Goal: Navigation & Orientation: Find specific page/section

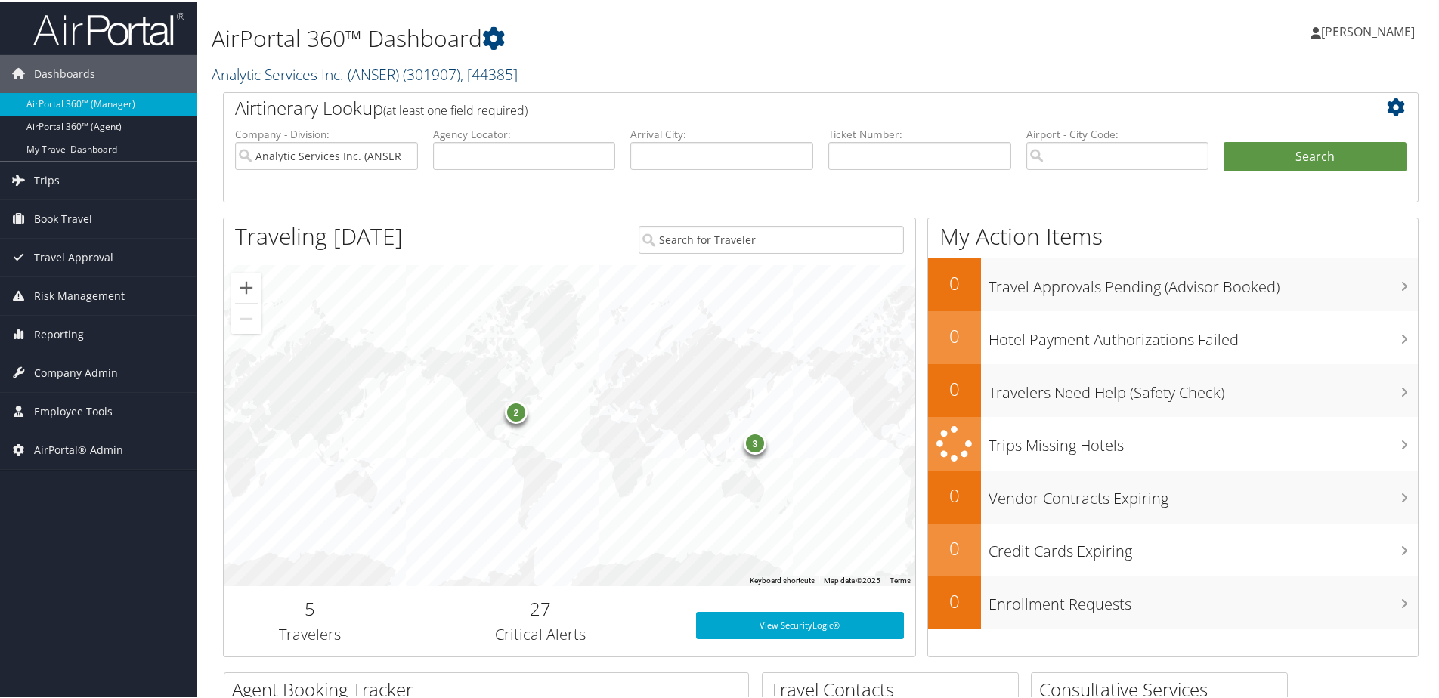
click at [322, 71] on link "Analytic Services Inc. (ANSER) ( 301907 ) , [ 44385 ]" at bounding box center [365, 73] width 306 height 20
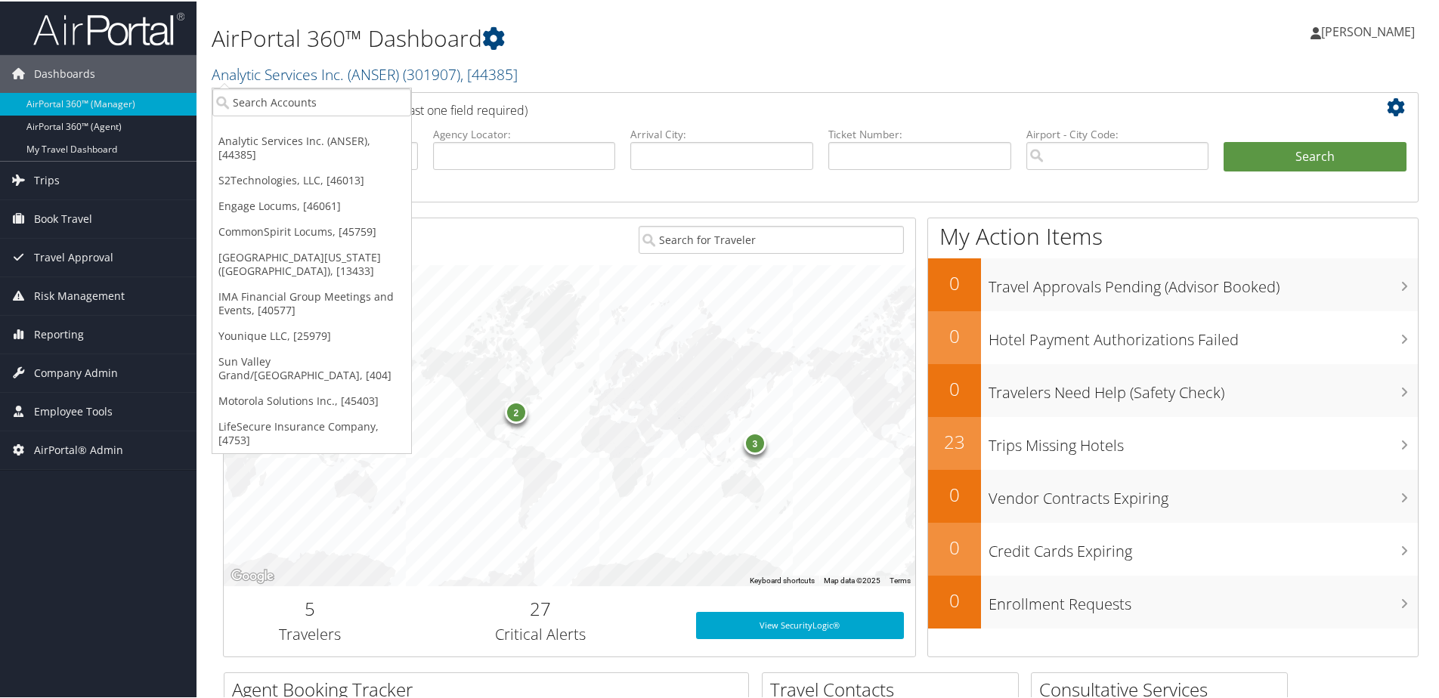
click at [756, 121] on div "Airtinerary Lookup (at least one field required)" at bounding box center [771, 108] width 1094 height 34
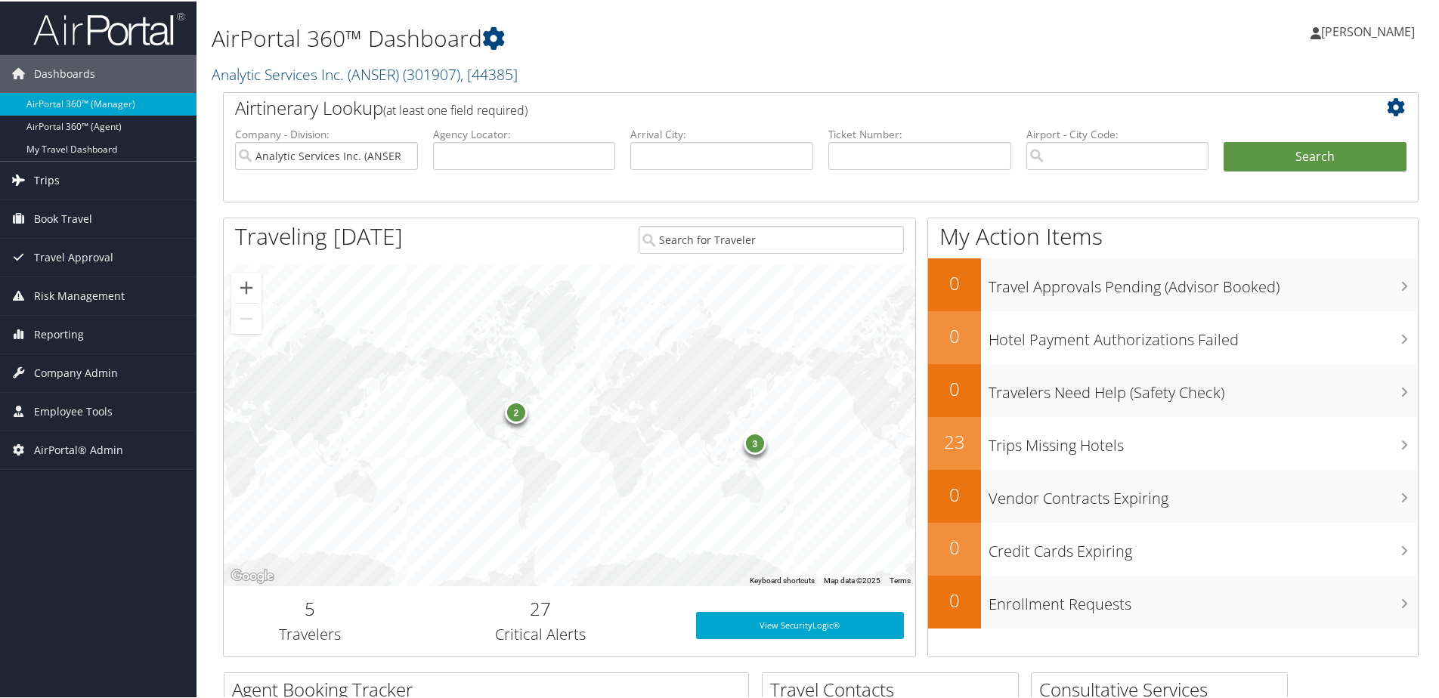
click at [60, 178] on link "Trips" at bounding box center [98, 179] width 196 height 38
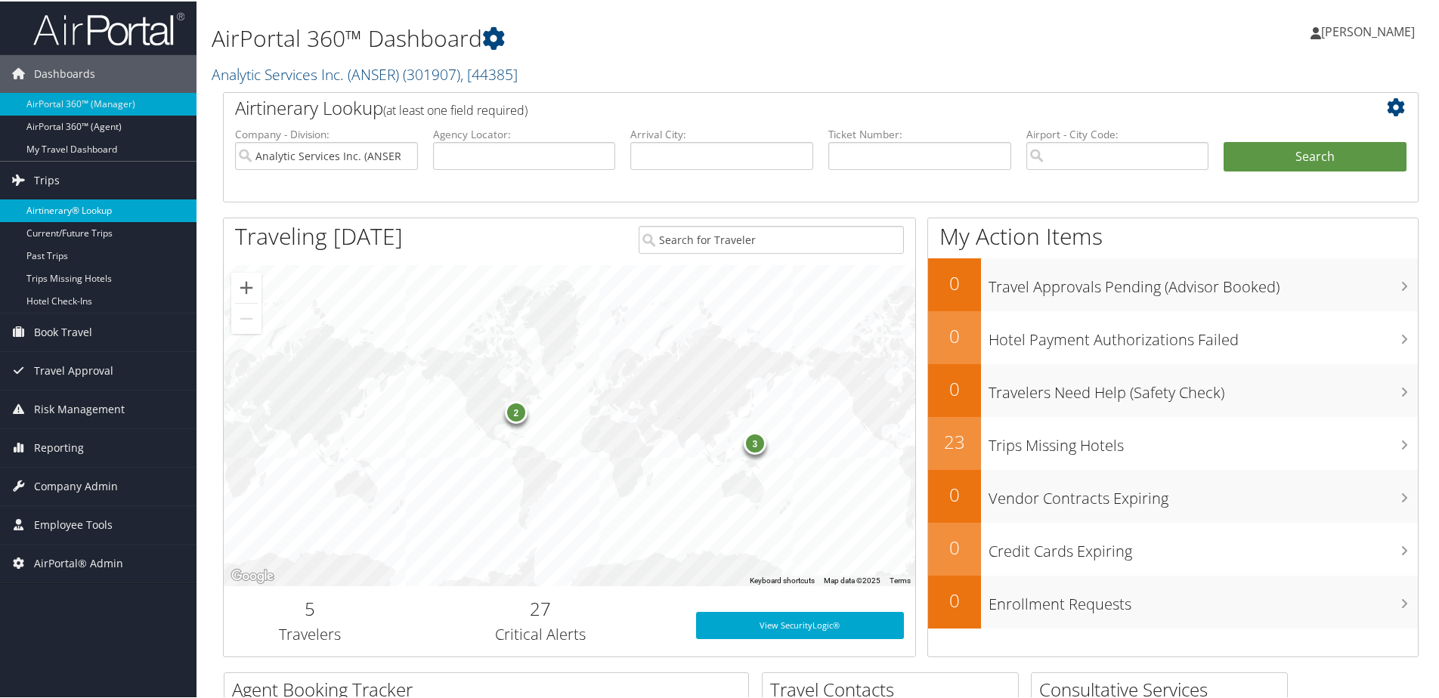
click at [55, 211] on link "Airtinerary® Lookup" at bounding box center [98, 209] width 196 height 23
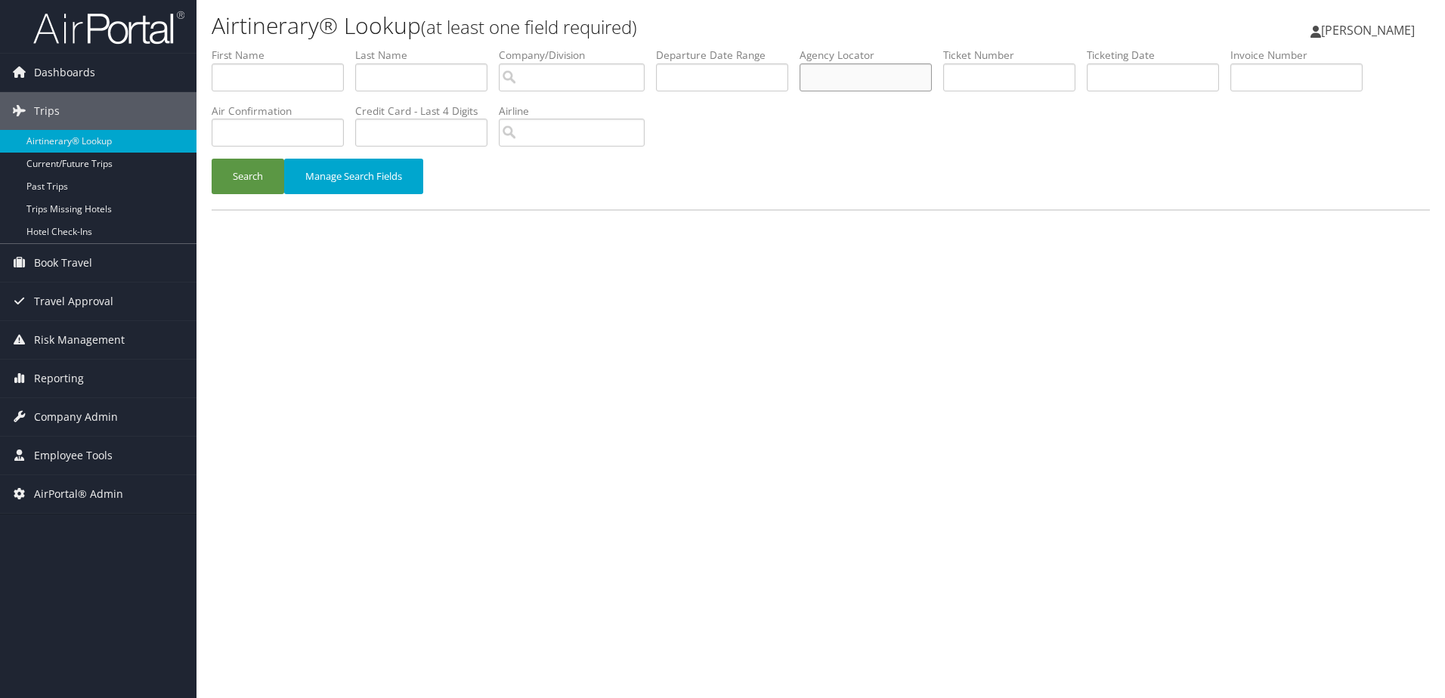
click at [836, 78] on input "text" at bounding box center [866, 77] width 132 height 28
type input "DMBBZ3"
click at [212, 159] on button "Search" at bounding box center [248, 177] width 73 height 36
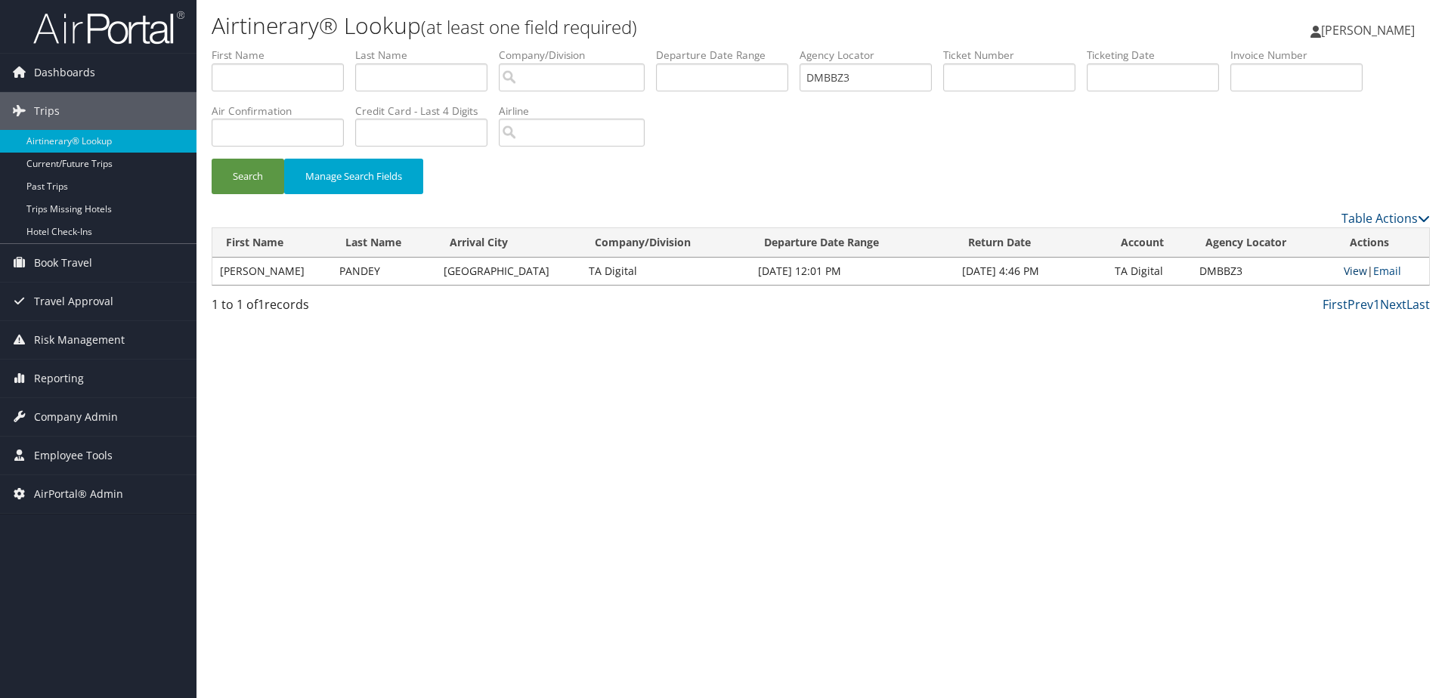
click at [1354, 274] on link "View" at bounding box center [1355, 271] width 23 height 14
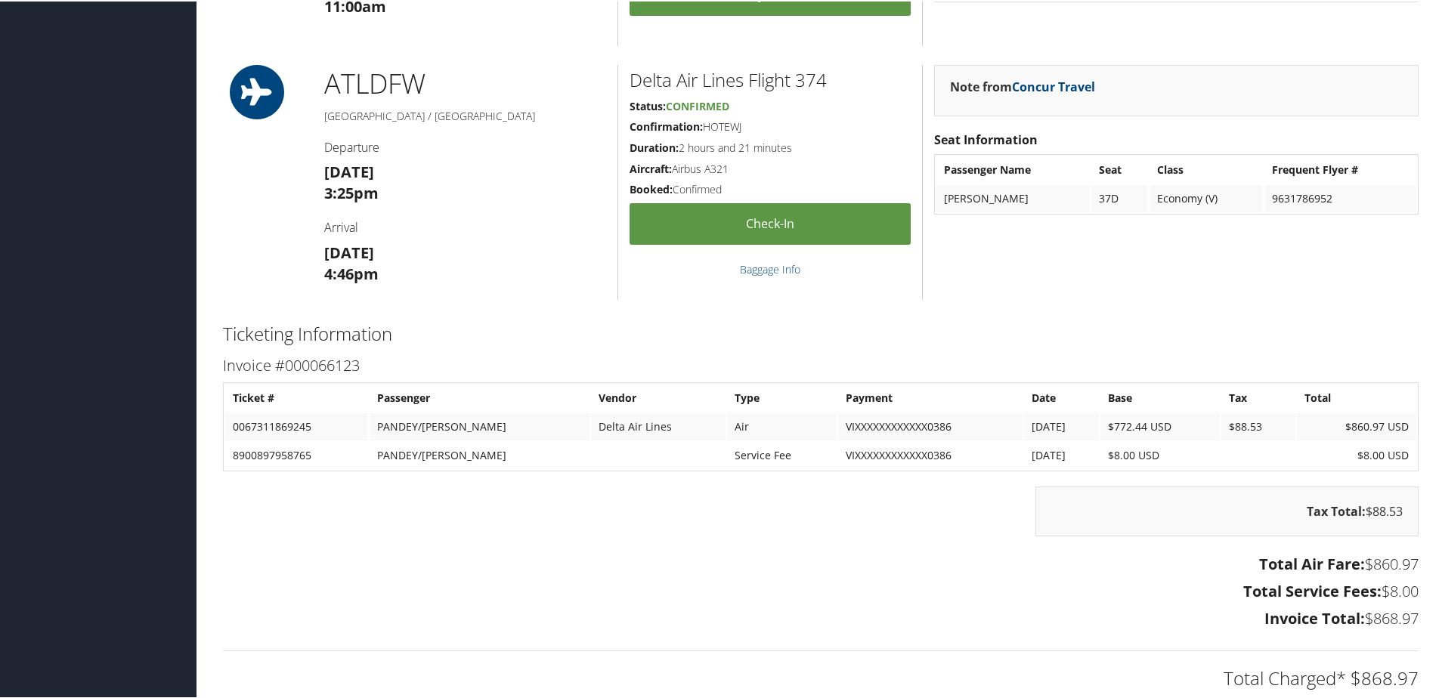
scroll to position [1134, 0]
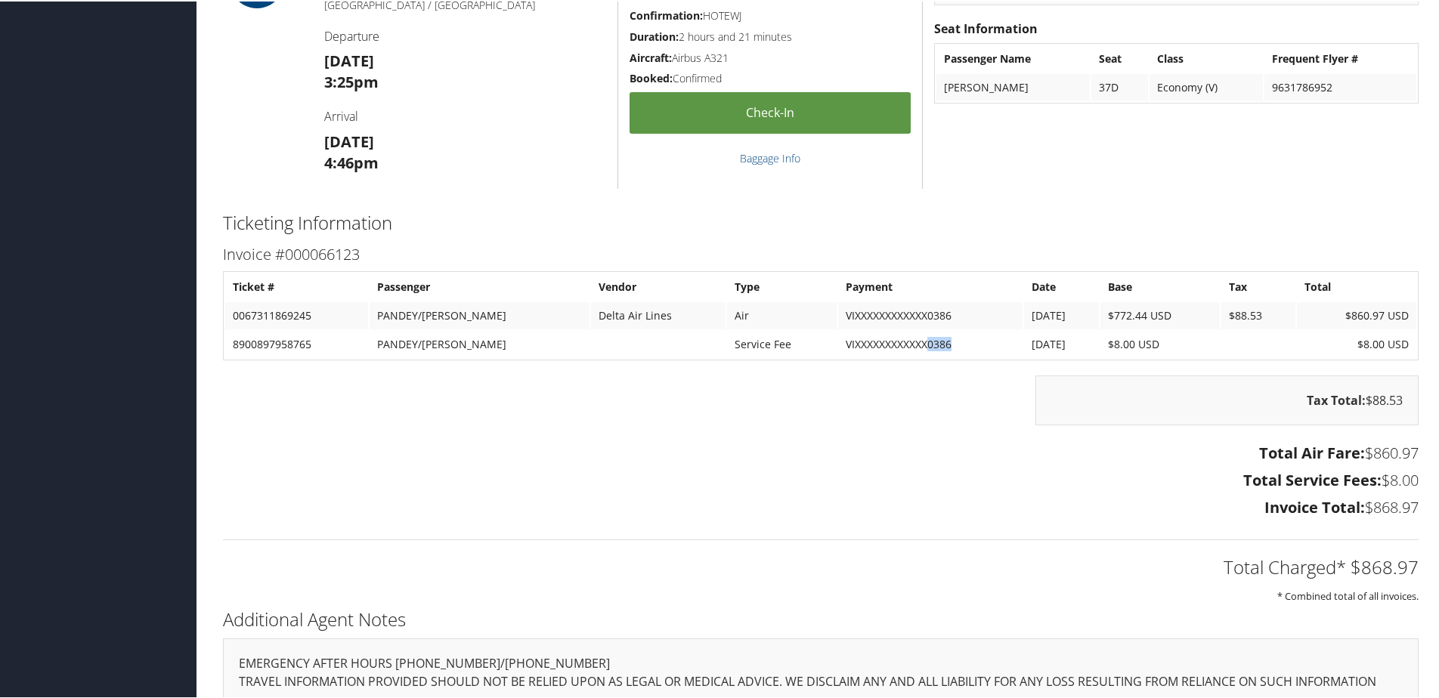
drag, startPoint x: 879, startPoint y: 340, endPoint x: 909, endPoint y: 340, distance: 30.2
click at [909, 340] on td "VIXXXXXXXXXXXX0386" at bounding box center [930, 343] width 184 height 27
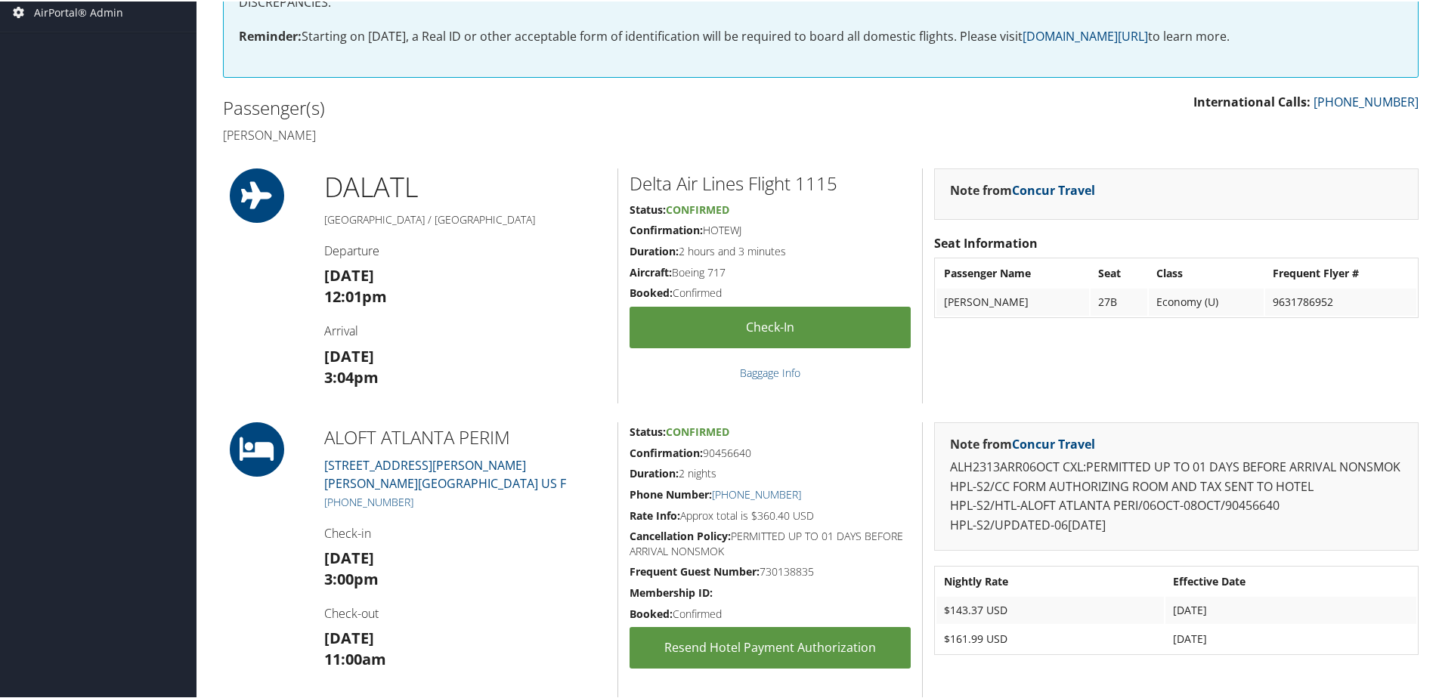
scroll to position [0, 0]
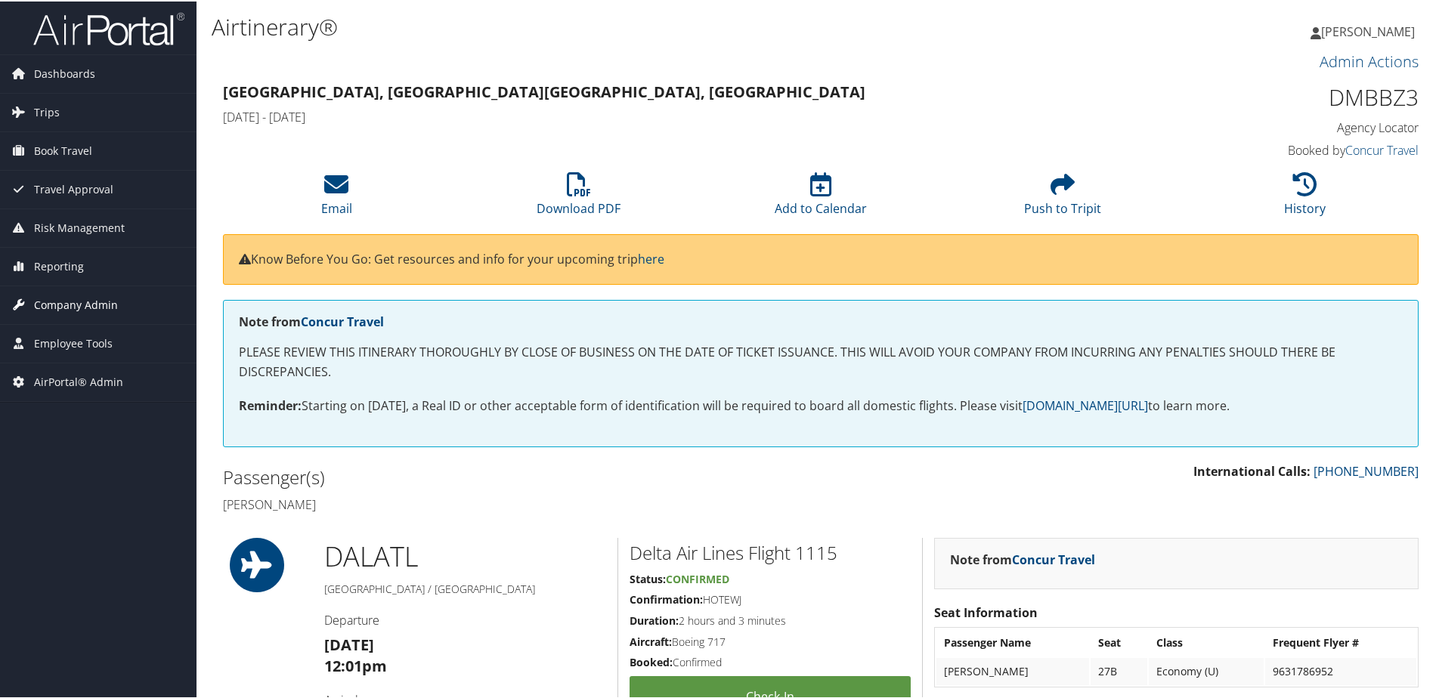
click at [62, 307] on span "Company Admin" at bounding box center [76, 304] width 84 height 38
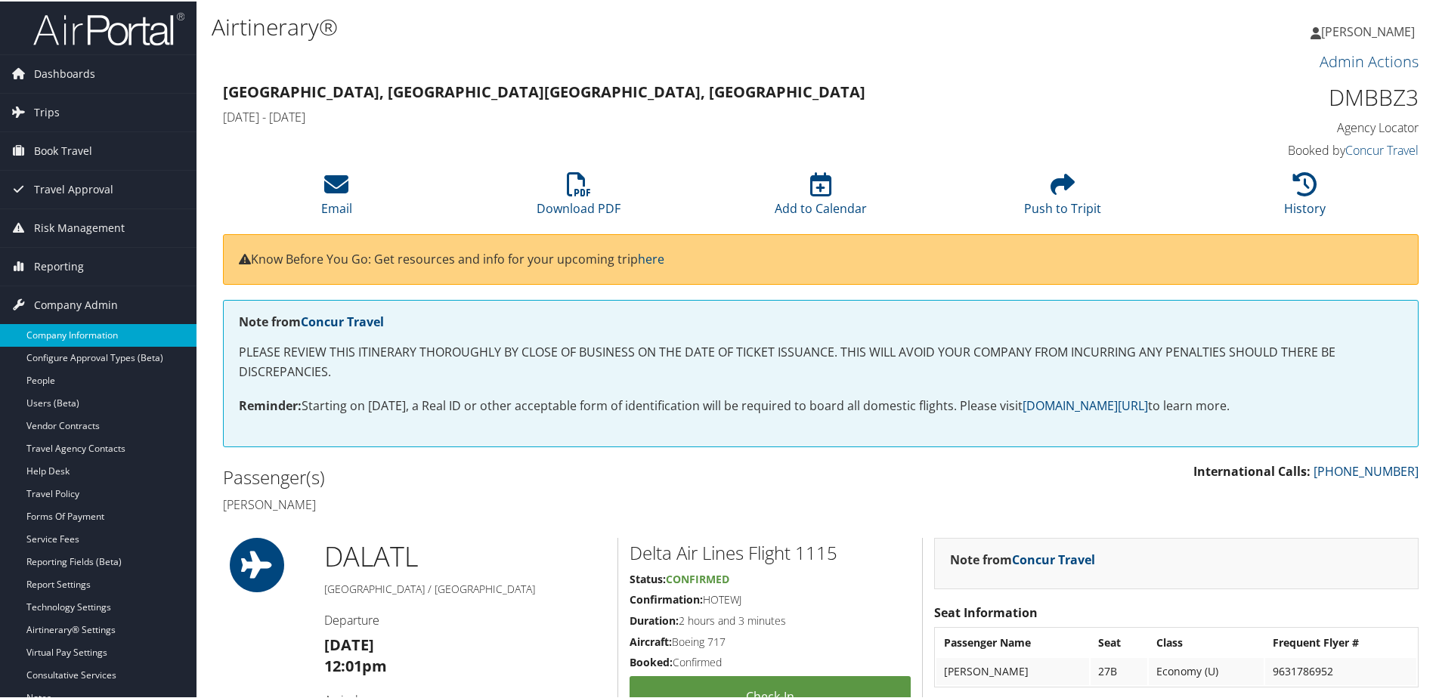
click at [70, 332] on link "Company Information" at bounding box center [98, 334] width 196 height 23
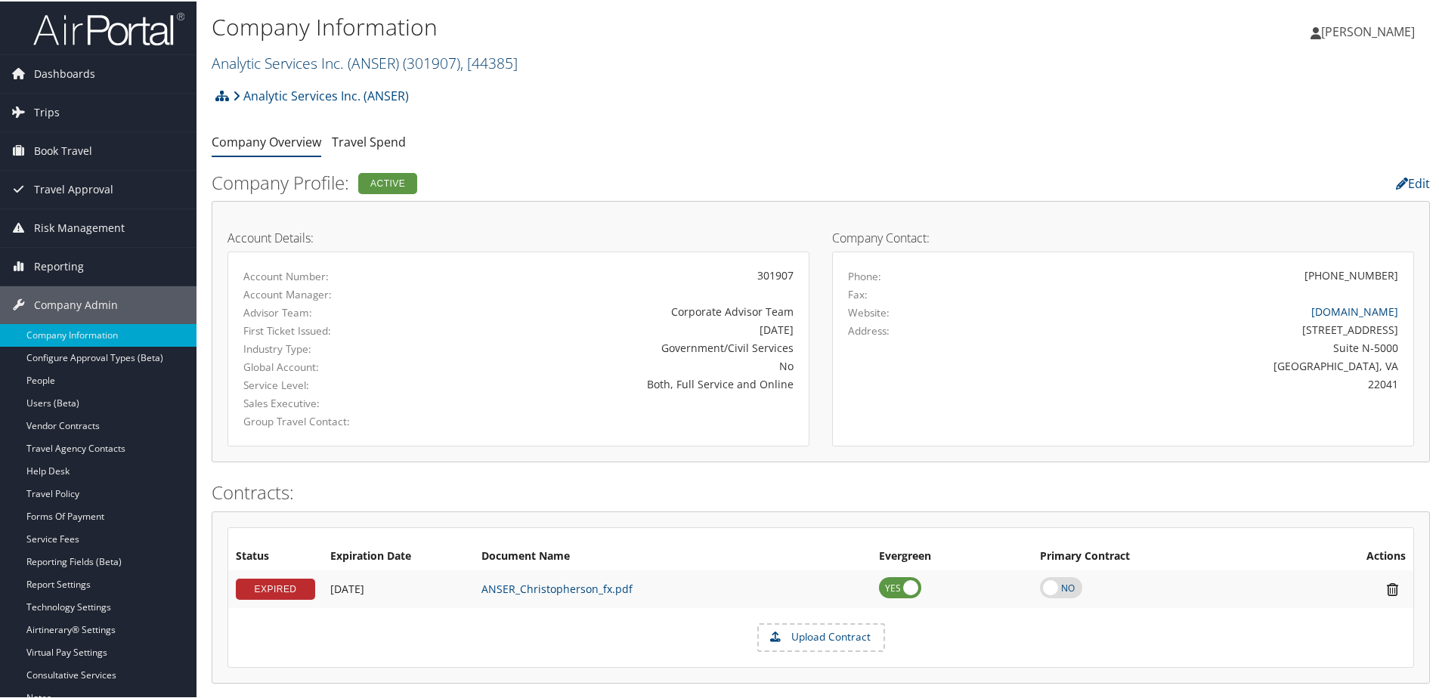
click at [261, 62] on link "Analytic Services Inc. (ANSER) ( 301907 ) , [ 44385 ]" at bounding box center [365, 61] width 306 height 20
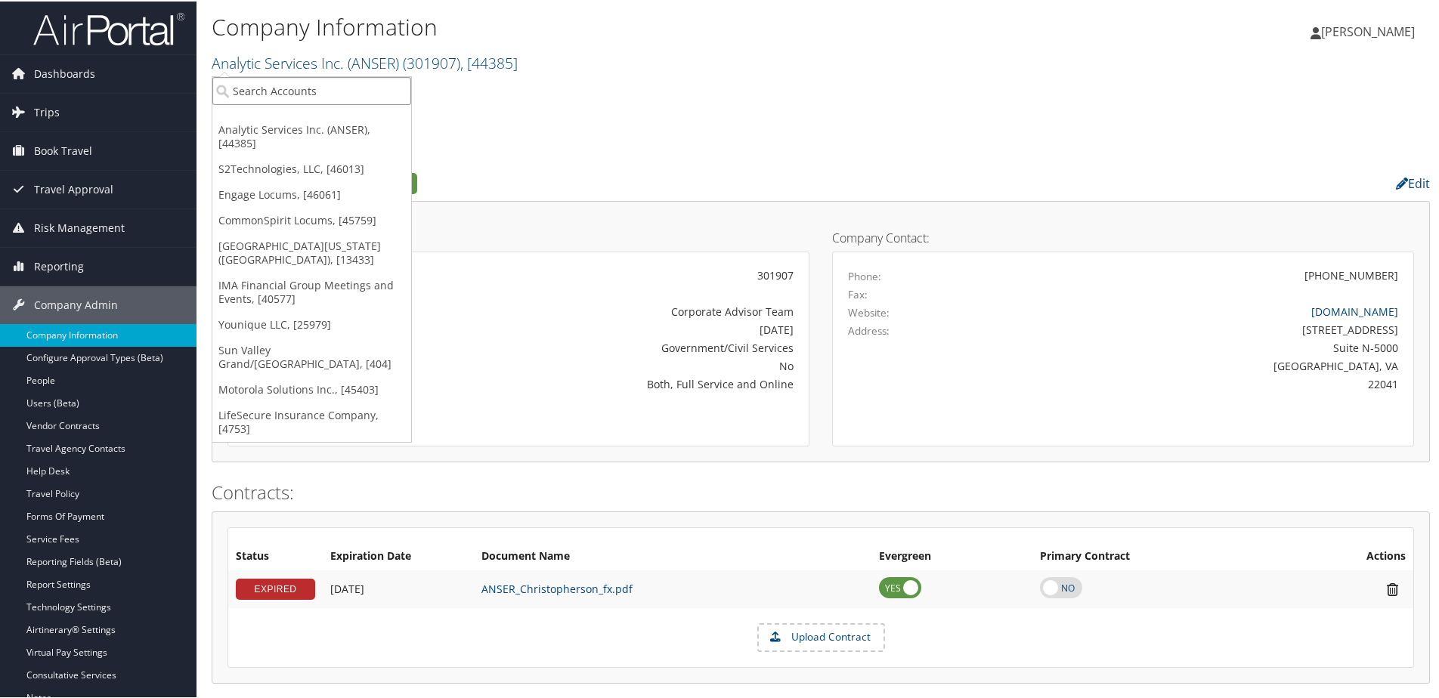
click at [241, 103] on input "search" at bounding box center [311, 90] width 199 height 28
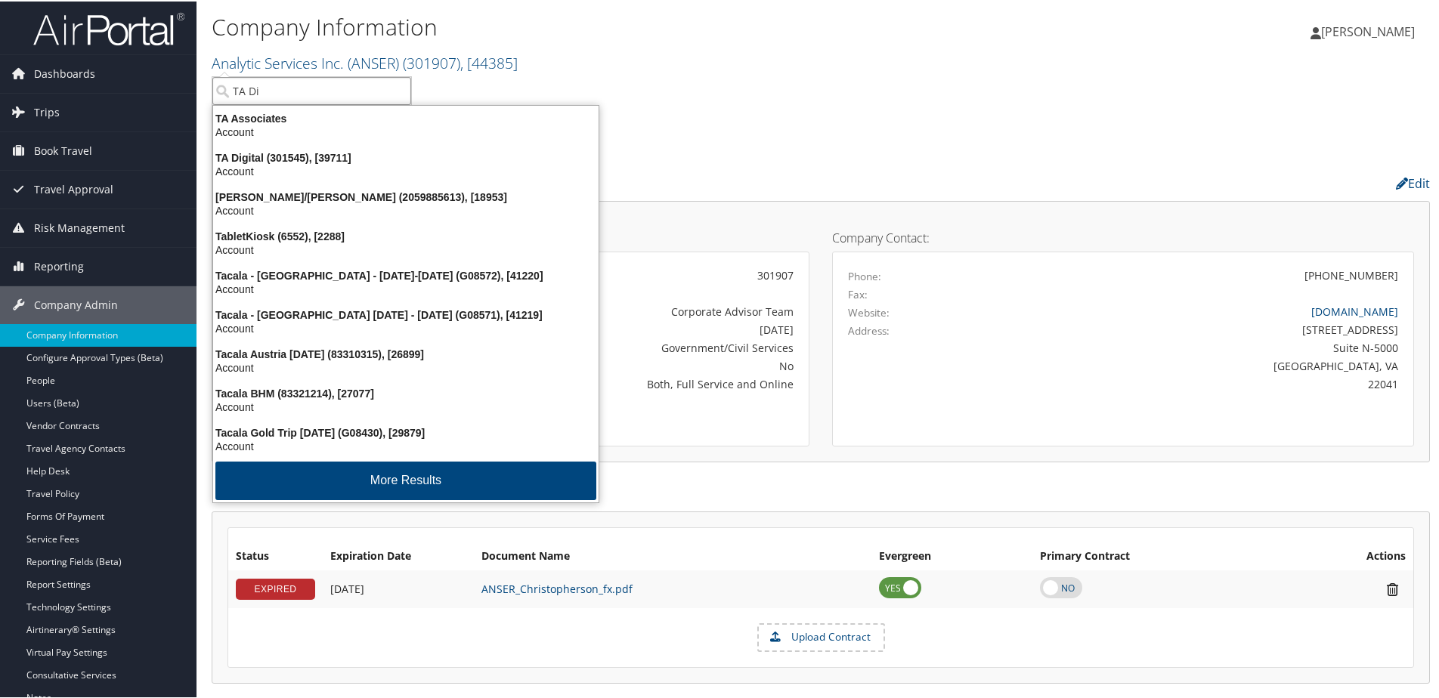
type input "TA Dig"
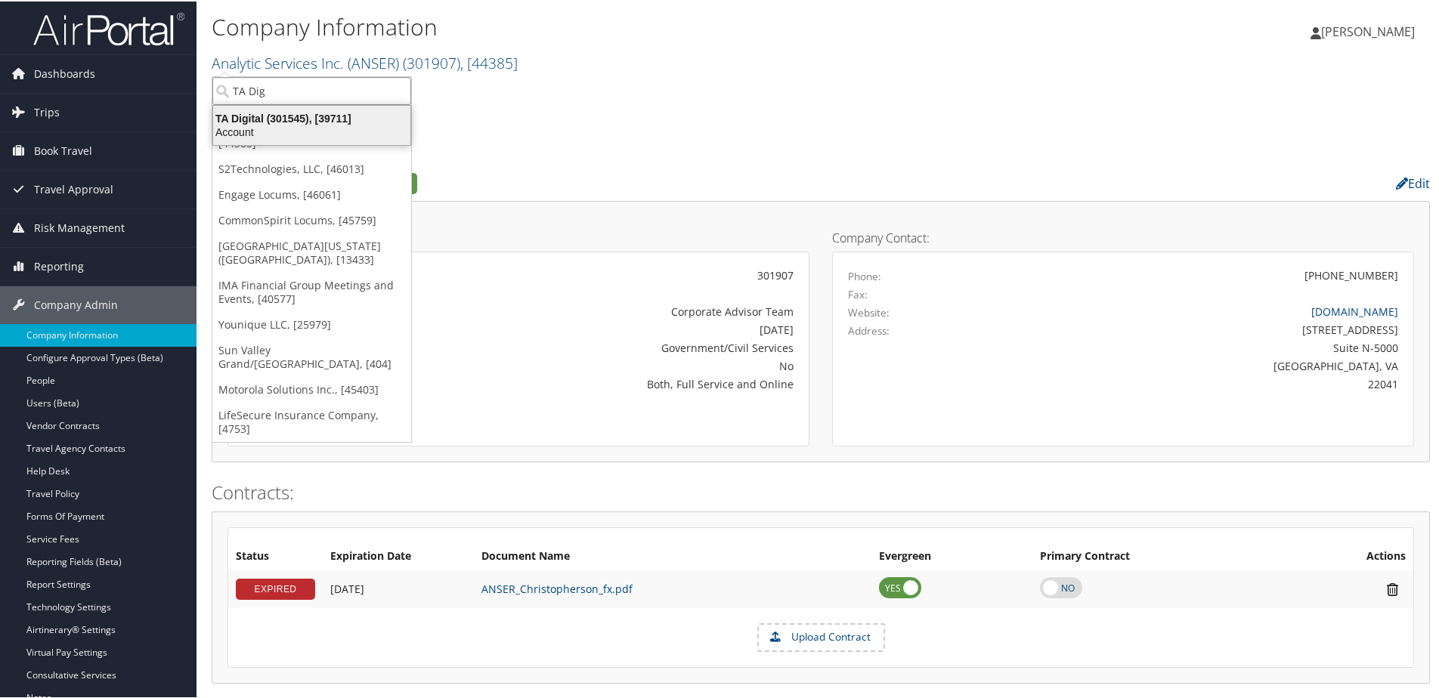
click at [282, 117] on div "TA Digital (301545), [39711]" at bounding box center [311, 117] width 215 height 14
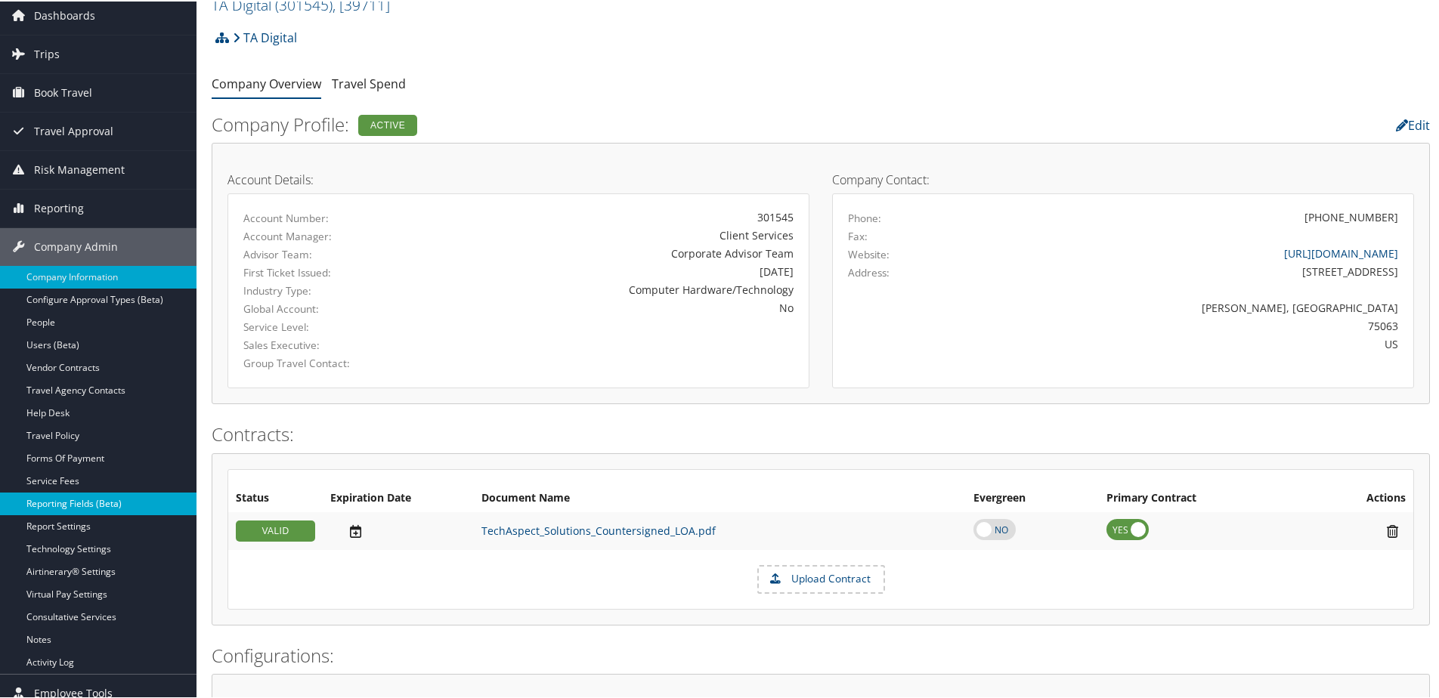
scroll to position [76, 0]
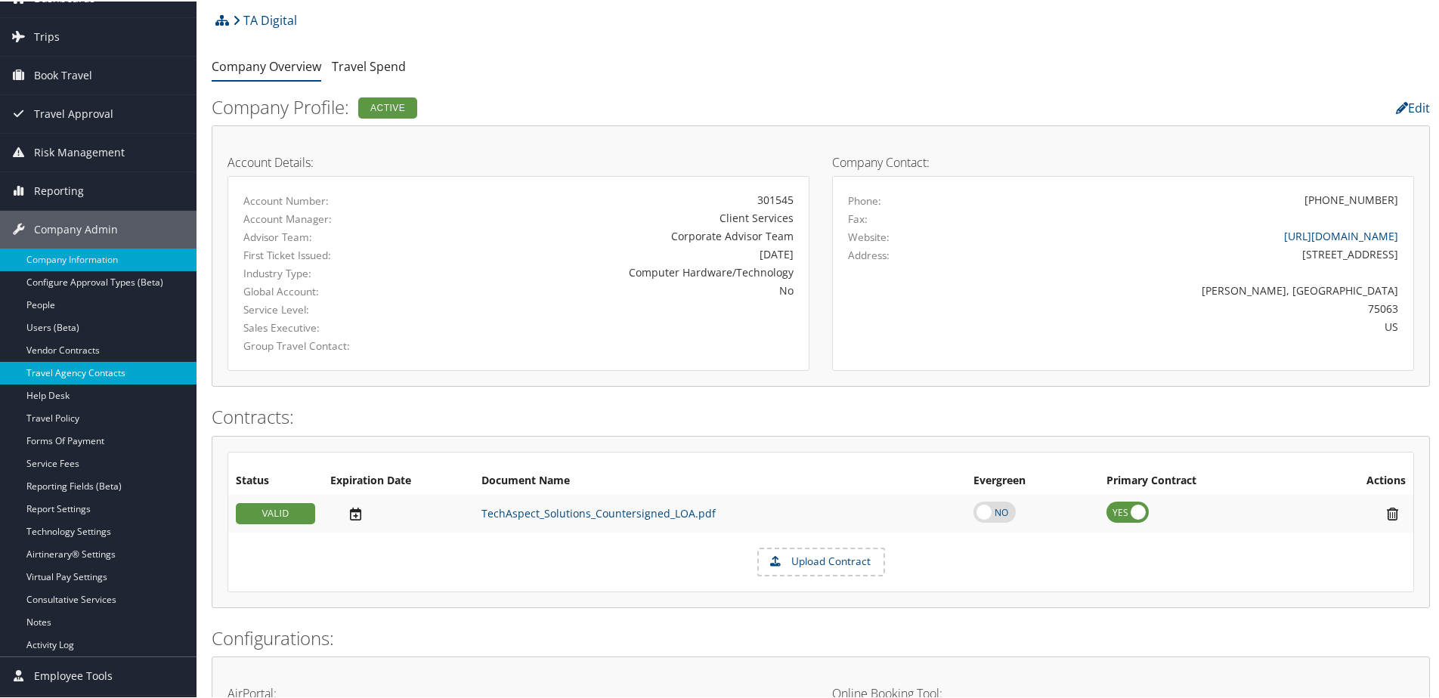
click at [104, 367] on link "Travel Agency Contacts" at bounding box center [98, 371] width 196 height 23
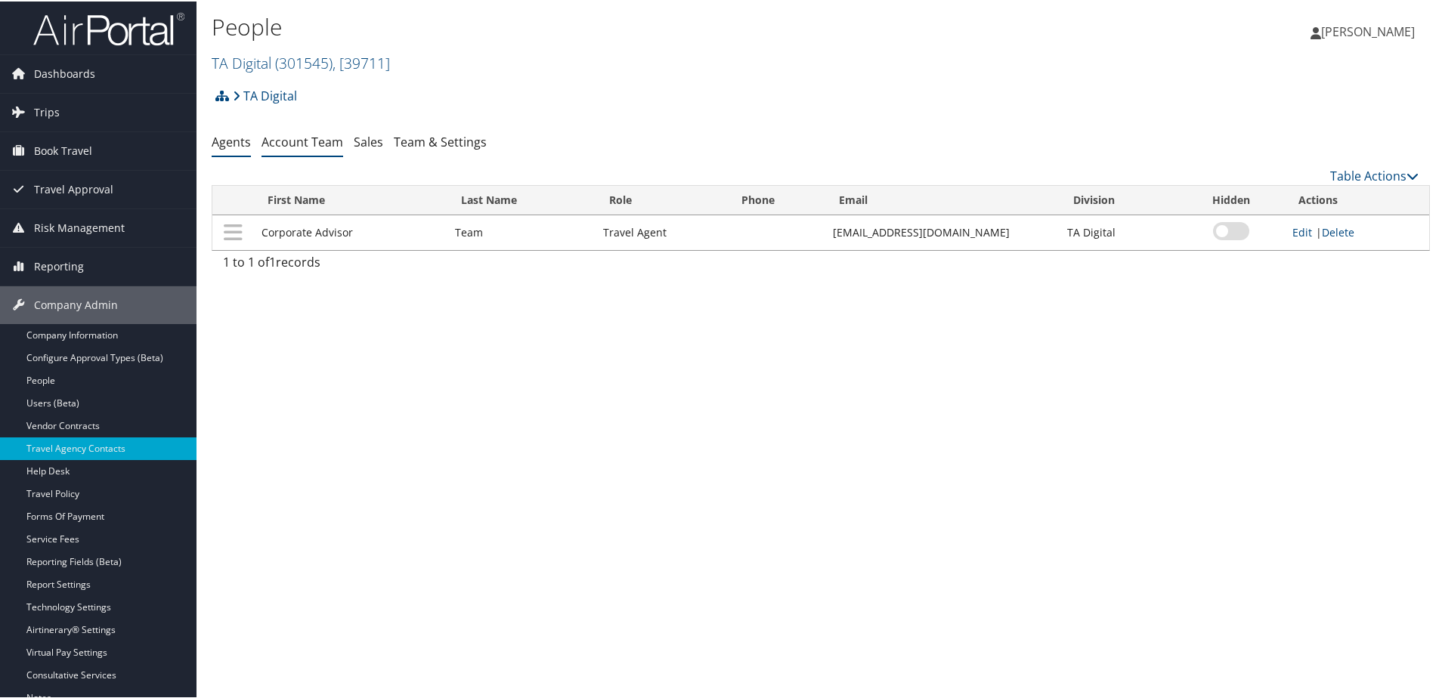
click at [333, 144] on link "Account Team" at bounding box center [302, 140] width 82 height 17
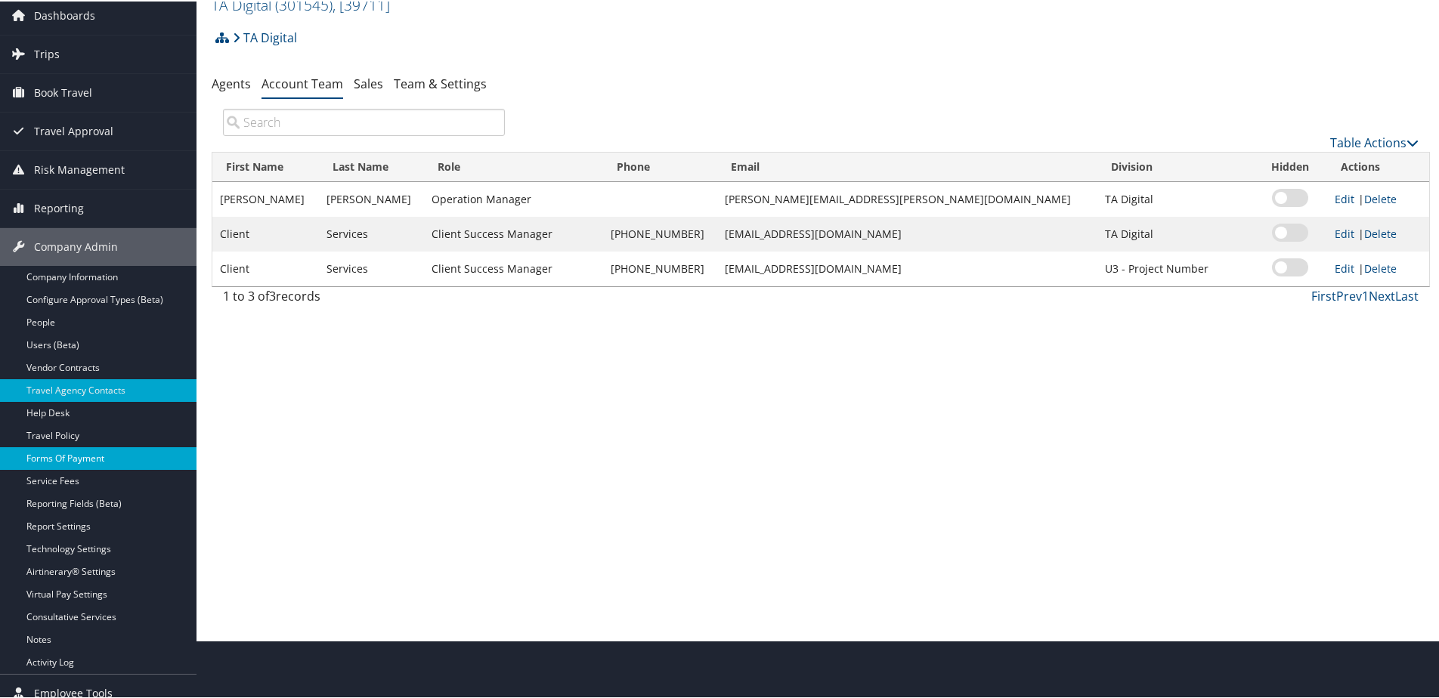
scroll to position [110, 0]
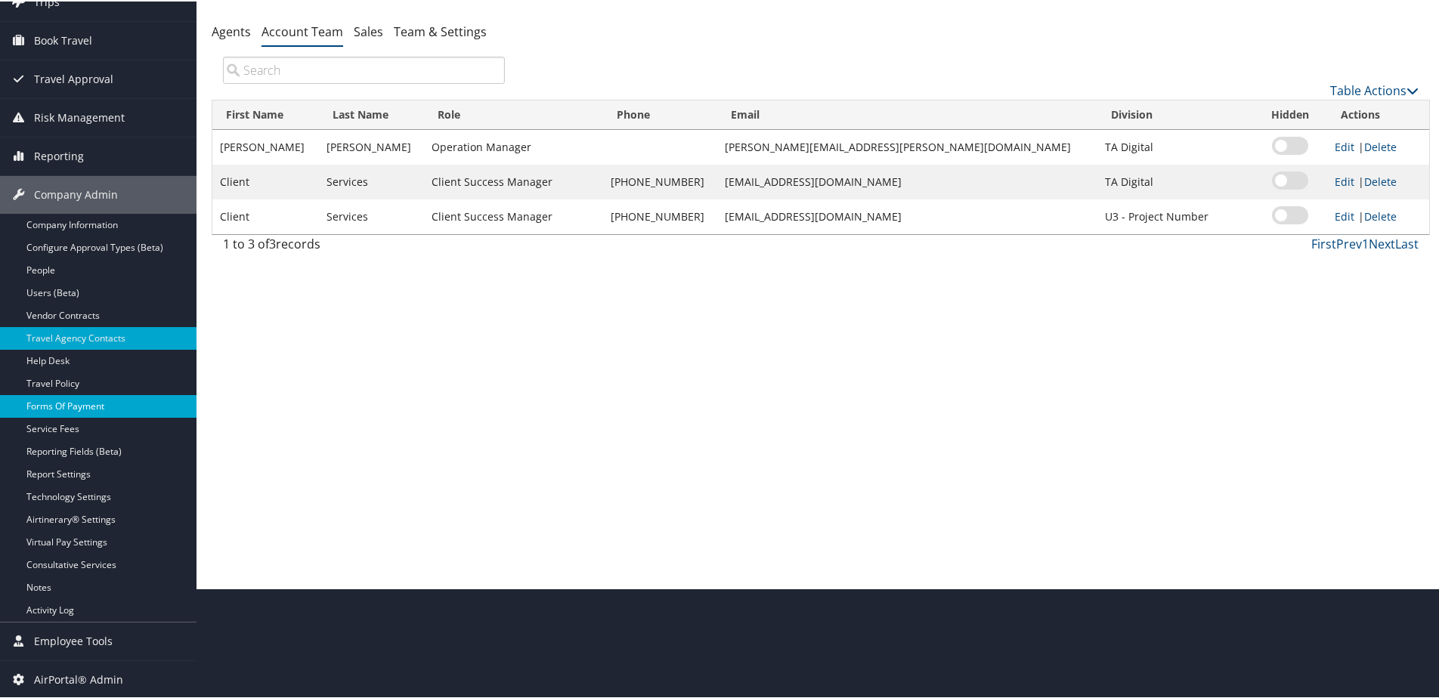
click at [60, 404] on link "Forms Of Payment" at bounding box center [98, 405] width 196 height 23
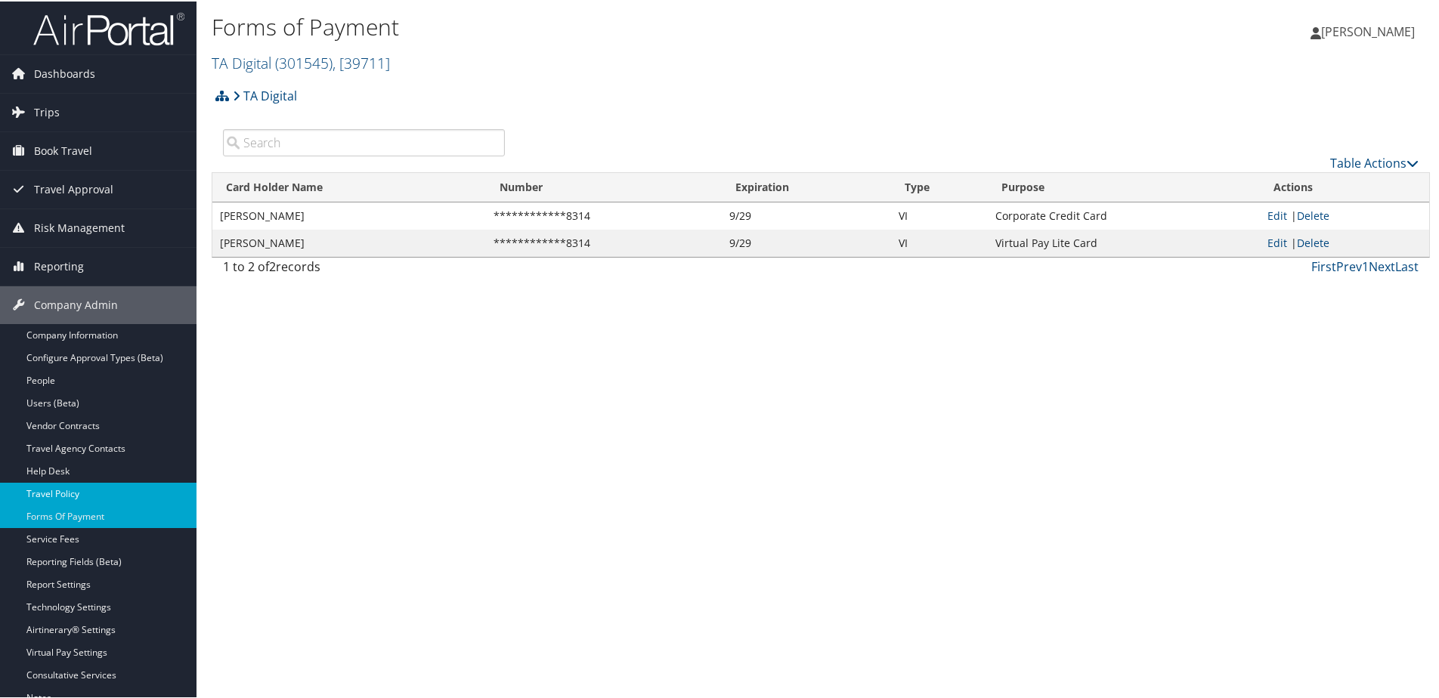
click at [59, 490] on link "Travel Policy" at bounding box center [98, 492] width 196 height 23
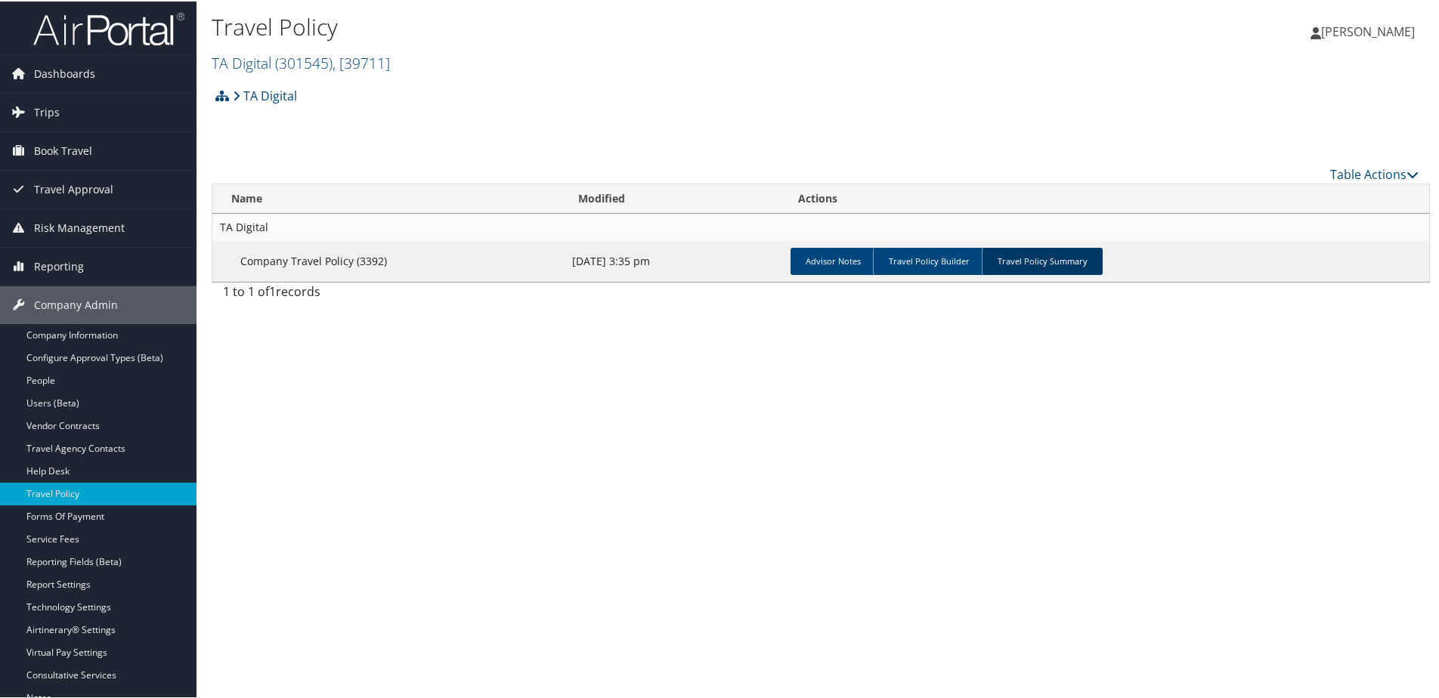
click at [1029, 265] on link "Travel Policy Summary" at bounding box center [1042, 259] width 121 height 27
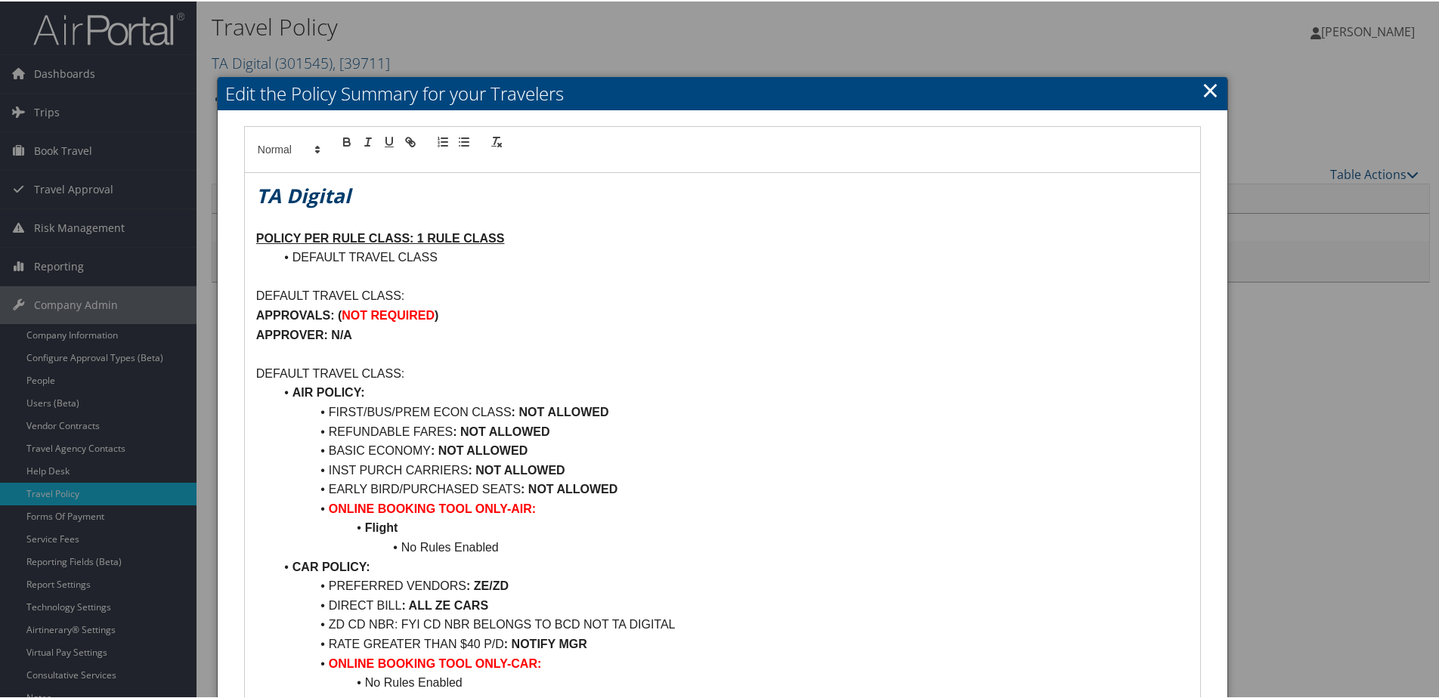
click at [1190, 88] on h2 "Edit the Policy Summary for your Travelers" at bounding box center [723, 92] width 1010 height 33
click at [1217, 91] on h2 "Edit the Policy Summary for your Travelers" at bounding box center [723, 92] width 1010 height 33
click at [1211, 90] on link "×" at bounding box center [1210, 88] width 17 height 30
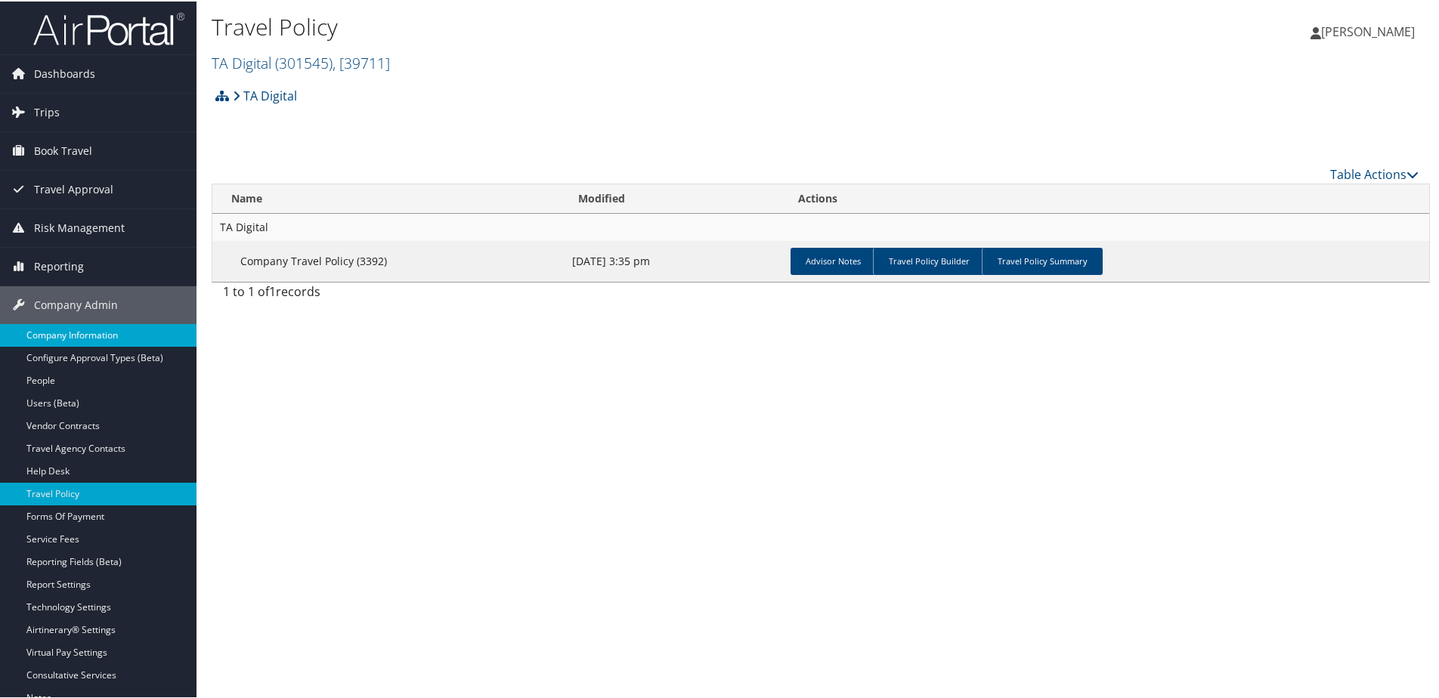
click at [77, 330] on link "Company Information" at bounding box center [98, 334] width 196 height 23
